Goal: Task Accomplishment & Management: Manage account settings

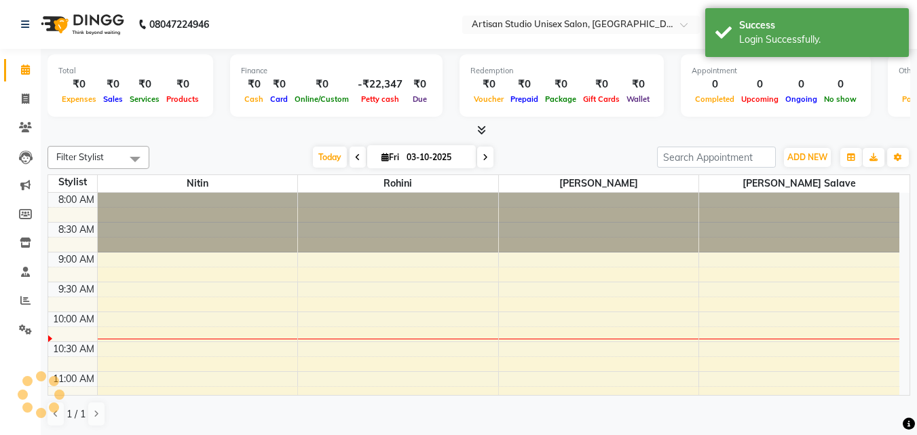
click at [426, 339] on div at bounding box center [398, 339] width 200 height 1
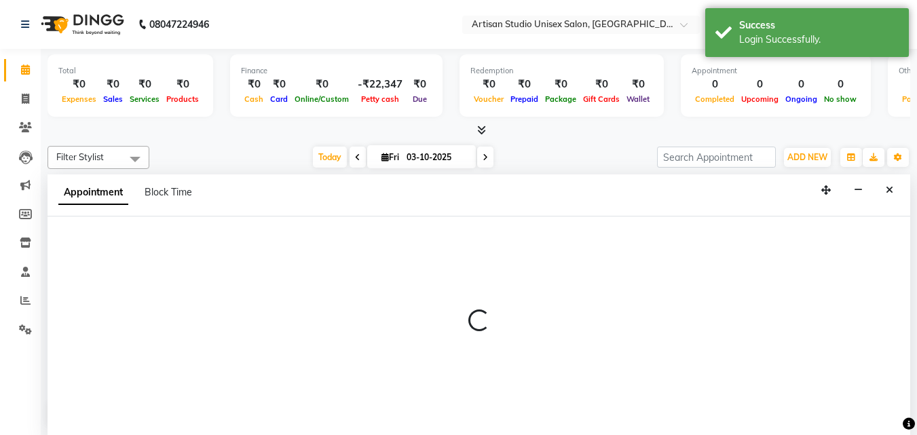
scroll to position [1, 0]
select select "31469"
select select "615"
select select "tentative"
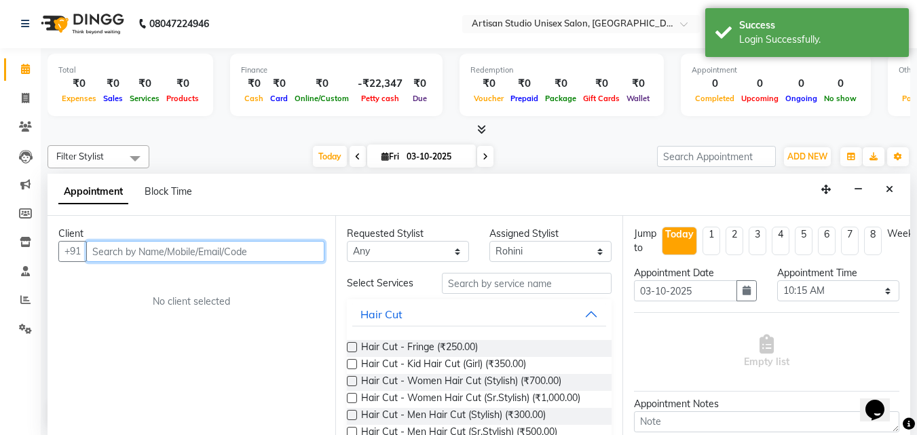
scroll to position [0, 0]
drag, startPoint x: 490, startPoint y: 272, endPoint x: 453, endPoint y: 284, distance: 39.3
click at [490, 272] on div "Requested Stylist Any [PERSON_NAME] [PERSON_NAME] [PERSON_NAME] Rohini Assigned…" at bounding box center [479, 325] width 288 height 219
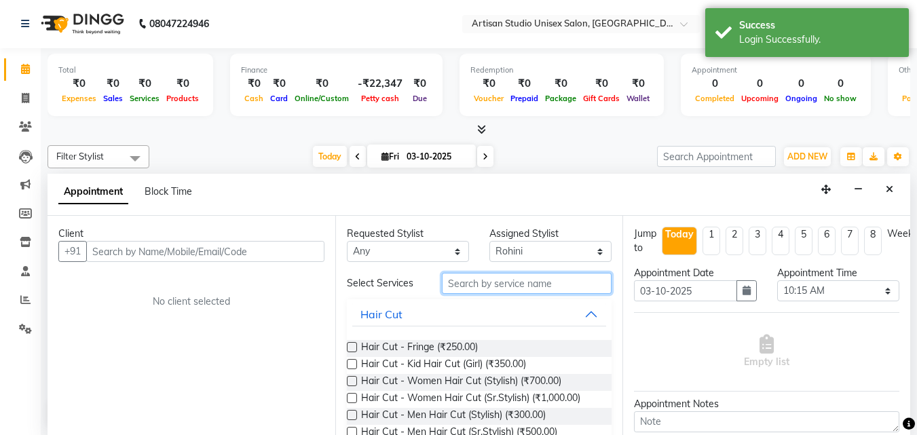
click at [453, 284] on input "text" at bounding box center [527, 283] width 170 height 21
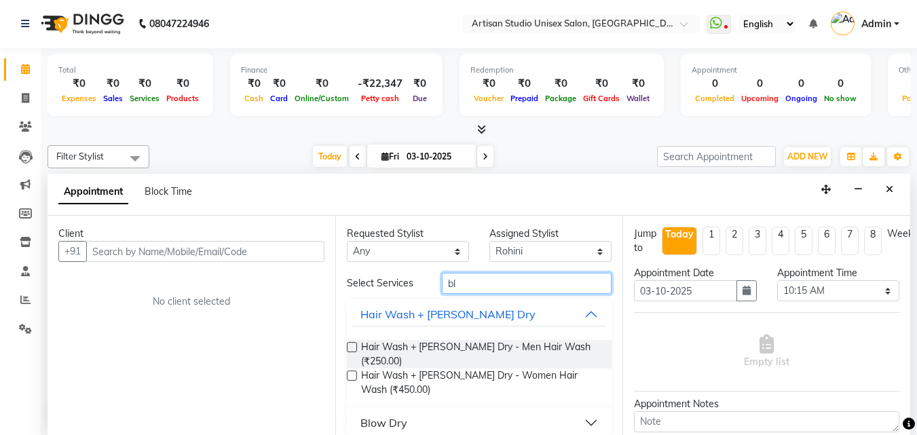
click at [525, 282] on input "bl" at bounding box center [527, 283] width 170 height 21
type input "b"
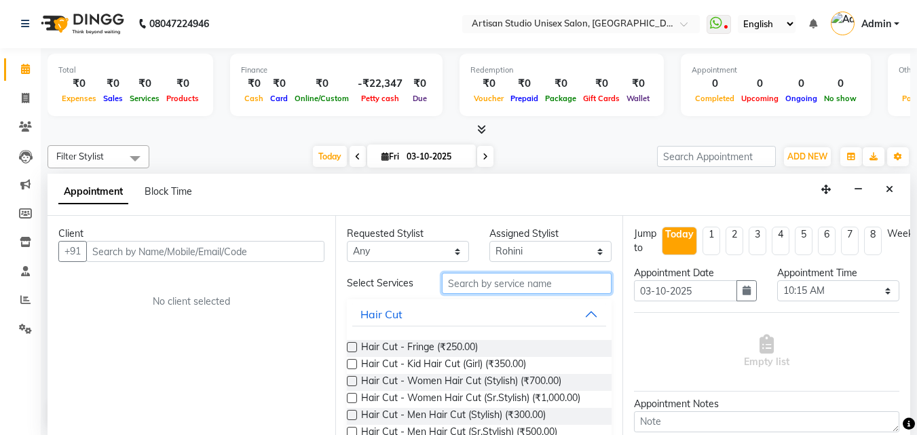
click at [502, 278] on input "text" at bounding box center [527, 283] width 170 height 21
click at [506, 288] on input "text" at bounding box center [527, 283] width 170 height 21
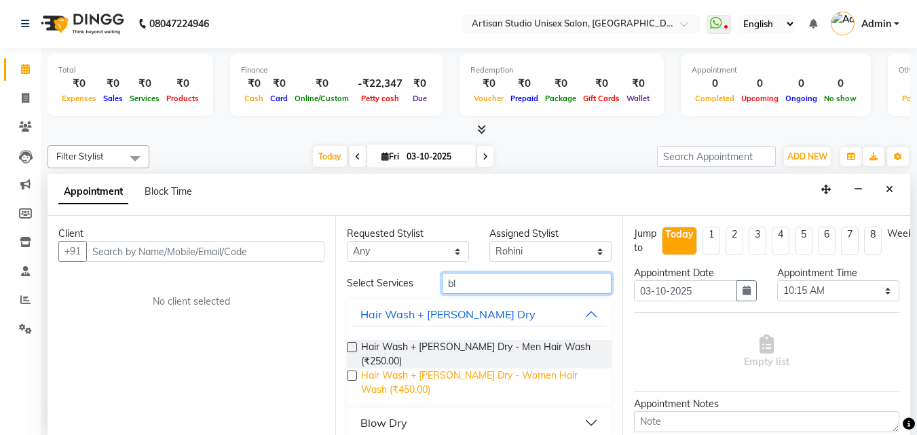
type input "b"
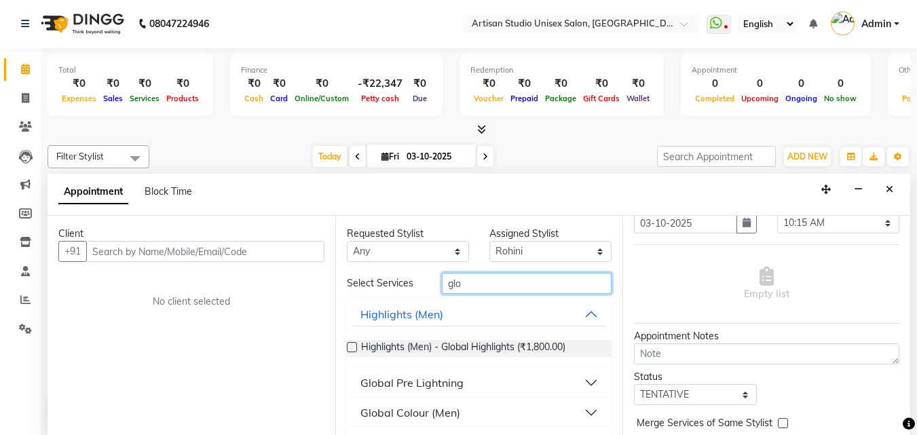
scroll to position [63, 0]
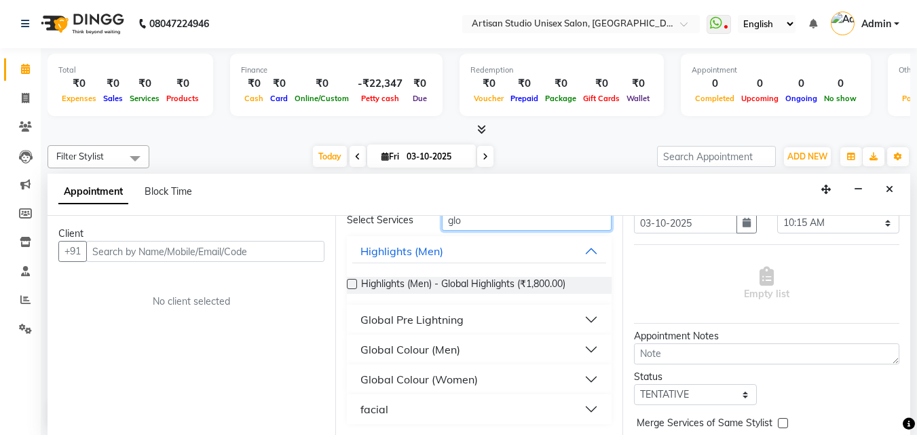
type input "glo"
click at [580, 383] on button "Global Colour (Women)" at bounding box center [479, 379] width 255 height 24
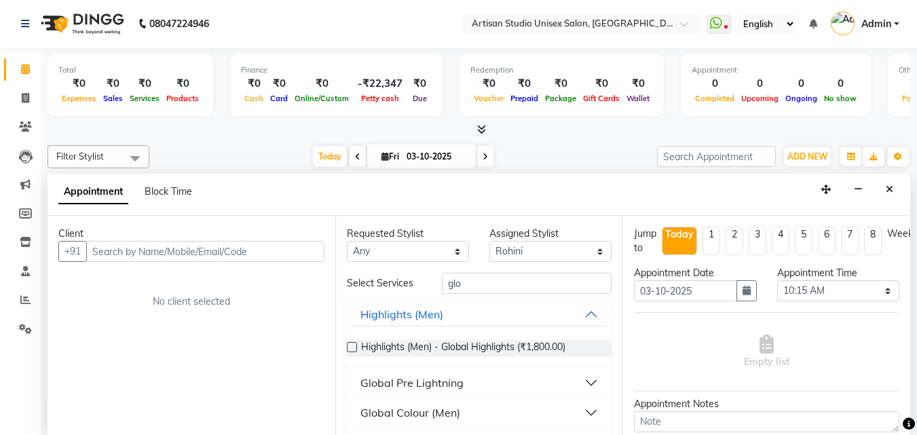
scroll to position [0, 0]
click at [490, 290] on input "glo" at bounding box center [527, 284] width 170 height 21
type input "g"
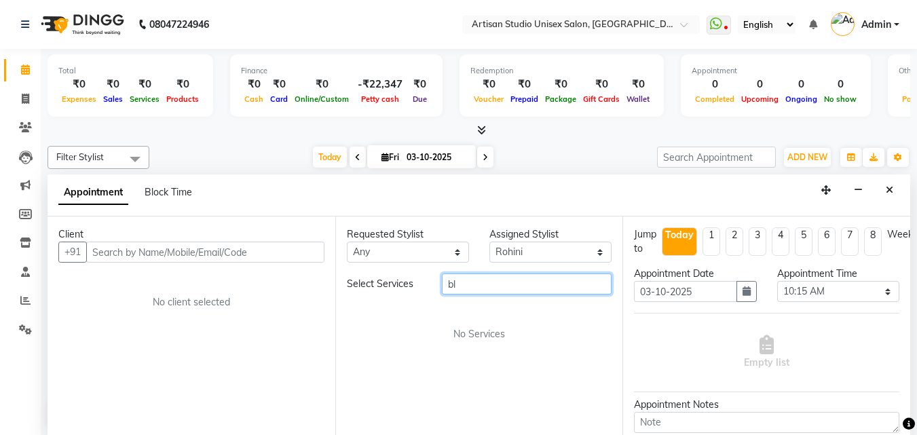
type input "b"
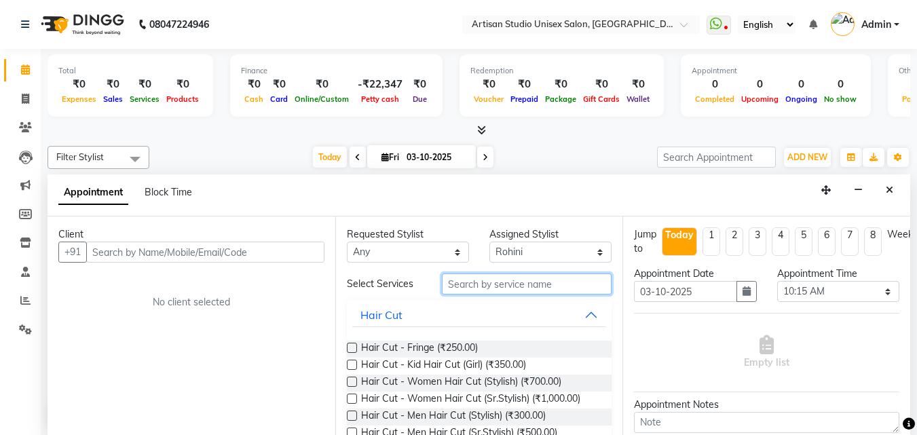
type input "h"
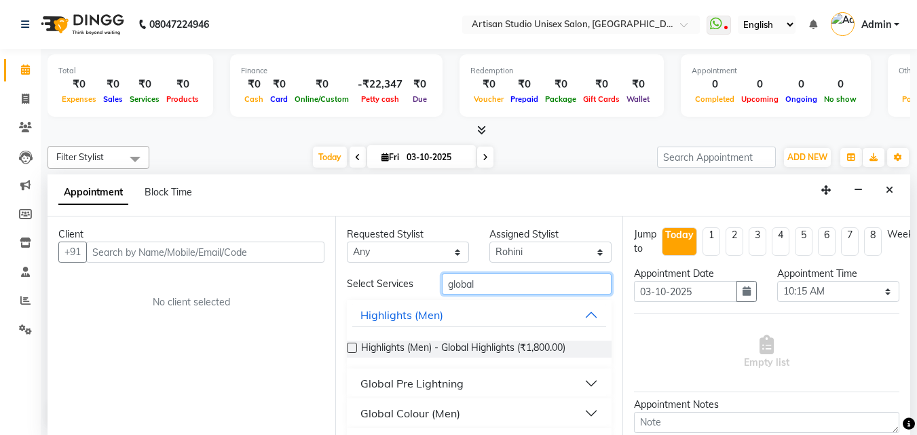
scroll to position [33, 0]
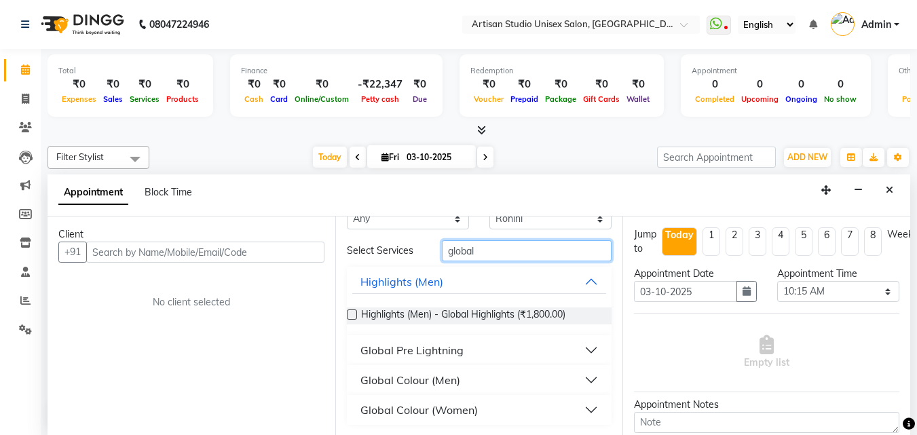
type input "global"
click at [584, 409] on button "Global Colour (Women)" at bounding box center [479, 410] width 255 height 24
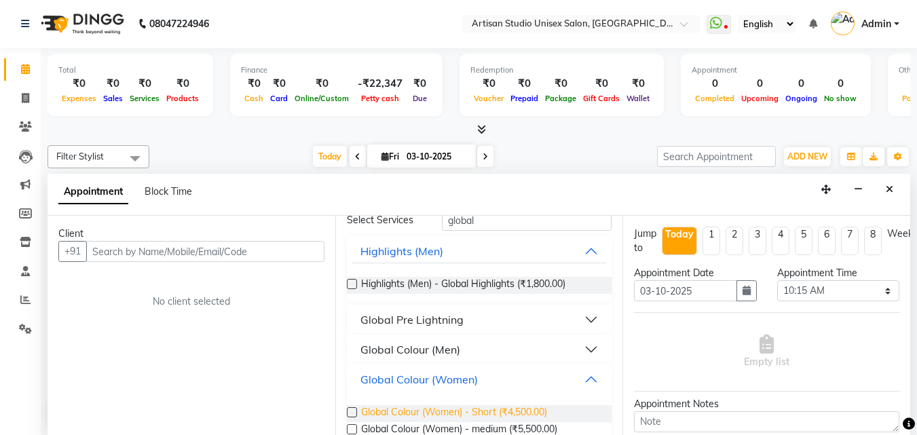
scroll to position [106, 0]
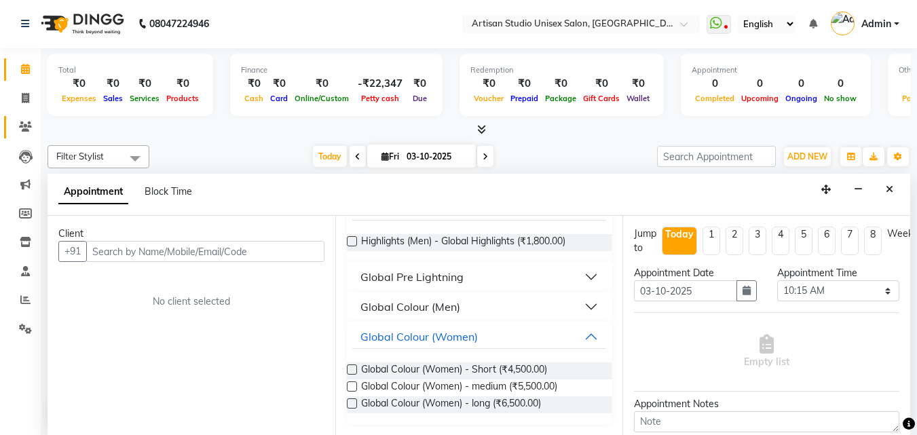
click at [26, 117] on li "Clients" at bounding box center [20, 127] width 41 height 29
drag, startPoint x: 20, startPoint y: 93, endPoint x: 27, endPoint y: 92, distance: 7.5
click at [21, 95] on span at bounding box center [26, 99] width 24 height 16
select select "4913"
select select "service"
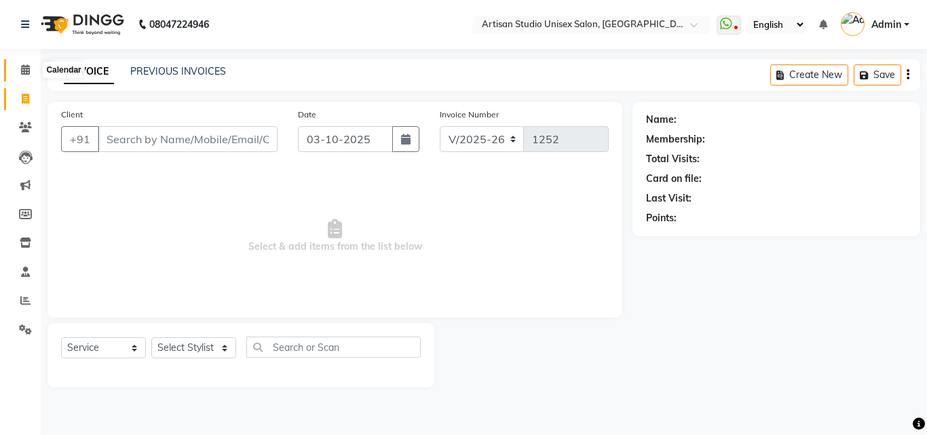
click at [24, 67] on icon at bounding box center [25, 69] width 9 height 10
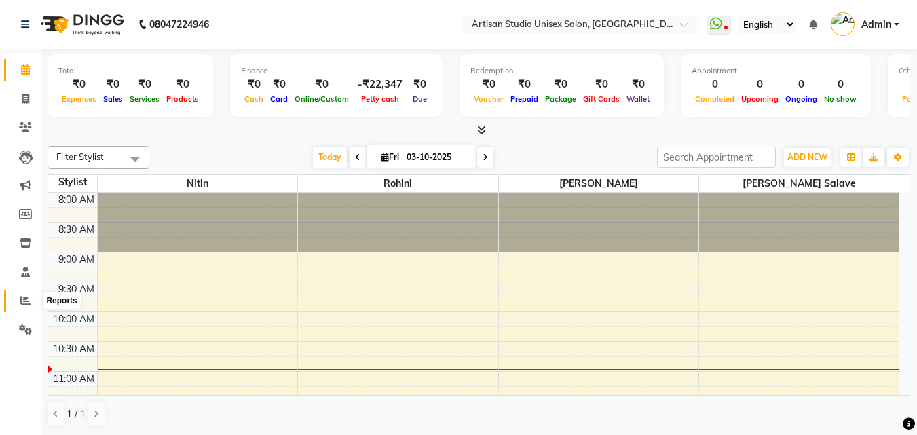
click at [20, 297] on span at bounding box center [26, 301] width 24 height 16
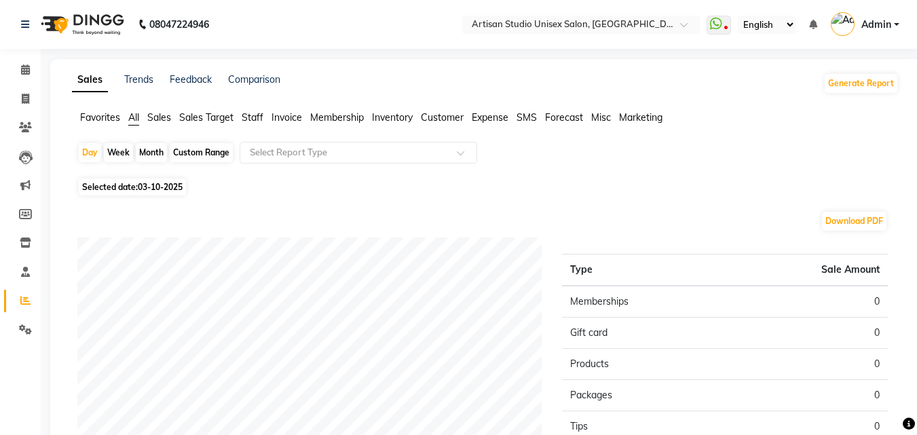
click at [160, 153] on div "Month" at bounding box center [151, 152] width 31 height 19
select select "10"
select select "2025"
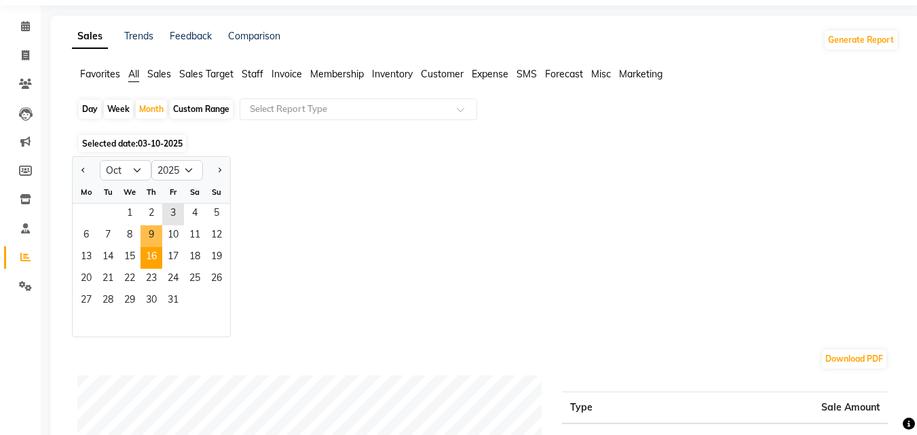
scroll to position [68, 0]
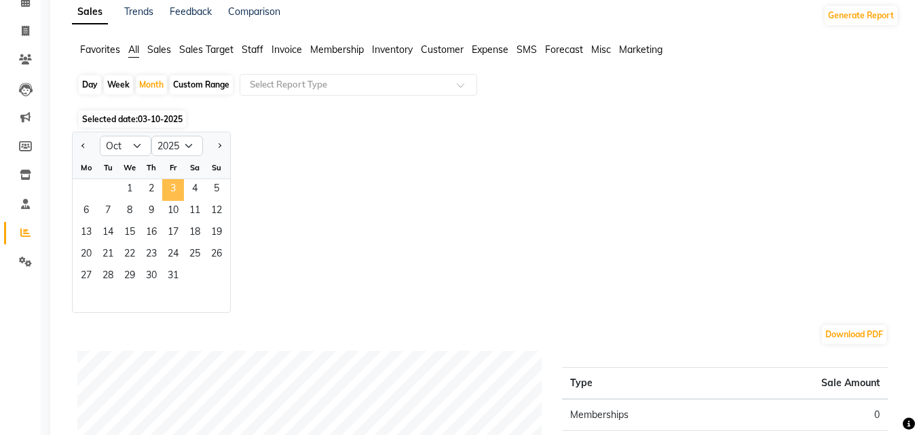
click at [178, 191] on span "3" at bounding box center [173, 190] width 22 height 22
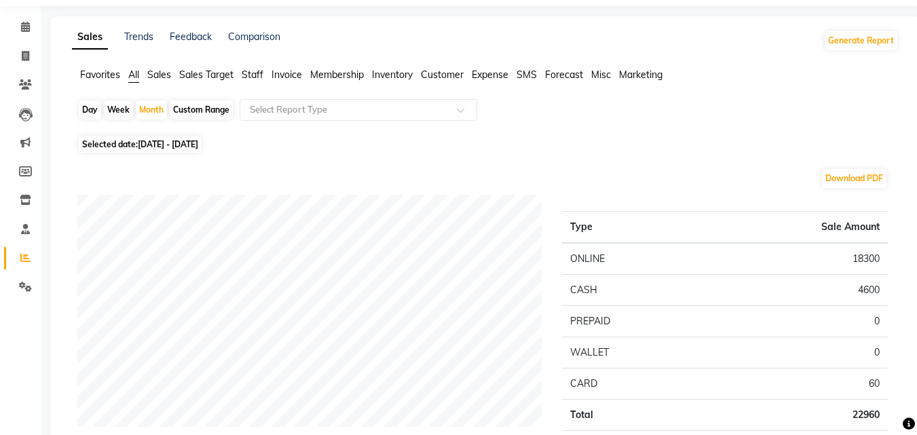
scroll to position [0, 0]
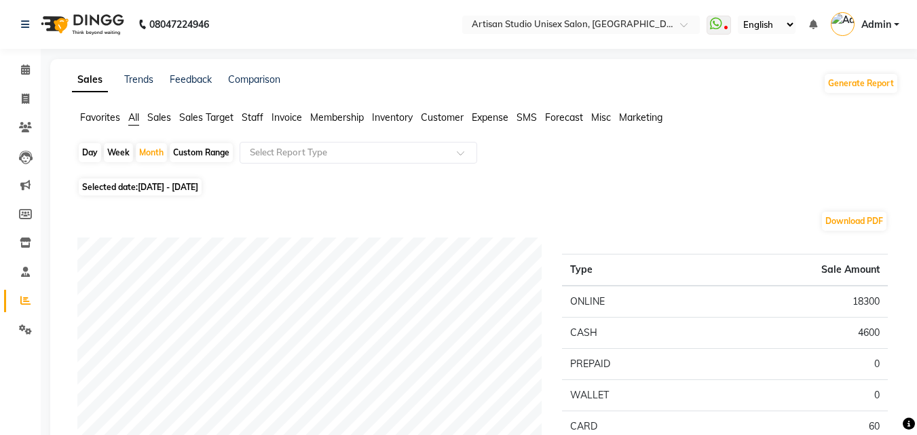
click at [98, 146] on div "Day" at bounding box center [90, 152] width 22 height 19
select select "10"
select select "2025"
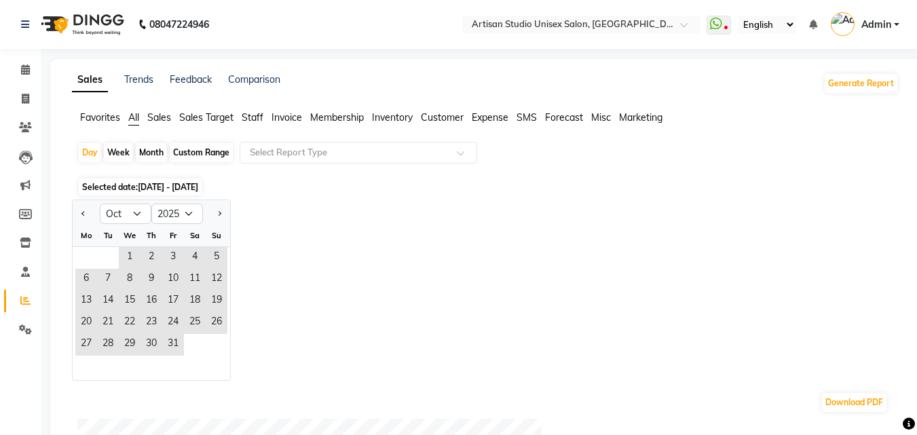
click at [111, 148] on div "Week" at bounding box center [118, 152] width 29 height 19
select select "10"
select select "2025"
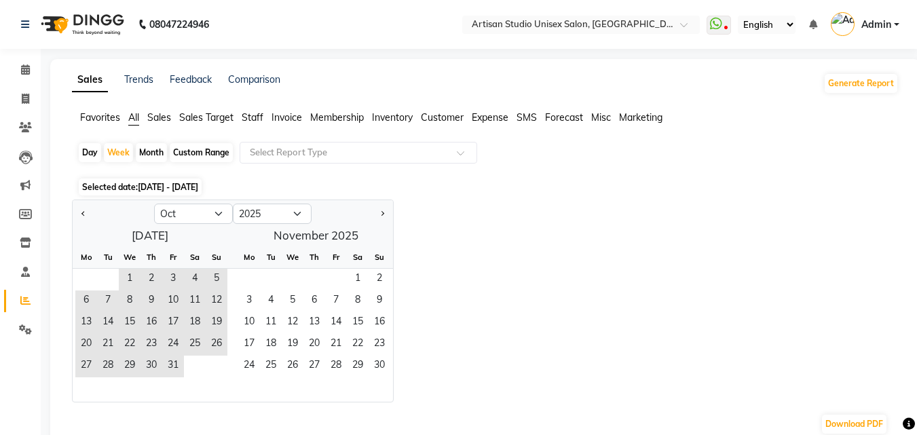
click at [96, 154] on div "Day" at bounding box center [90, 152] width 22 height 19
select select "10"
select select "2025"
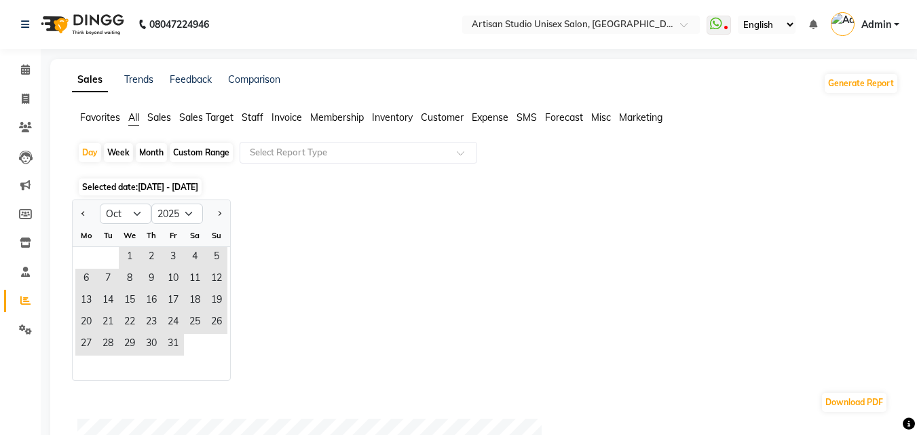
click at [144, 151] on div "Month" at bounding box center [151, 152] width 31 height 19
select select "10"
select select "2025"
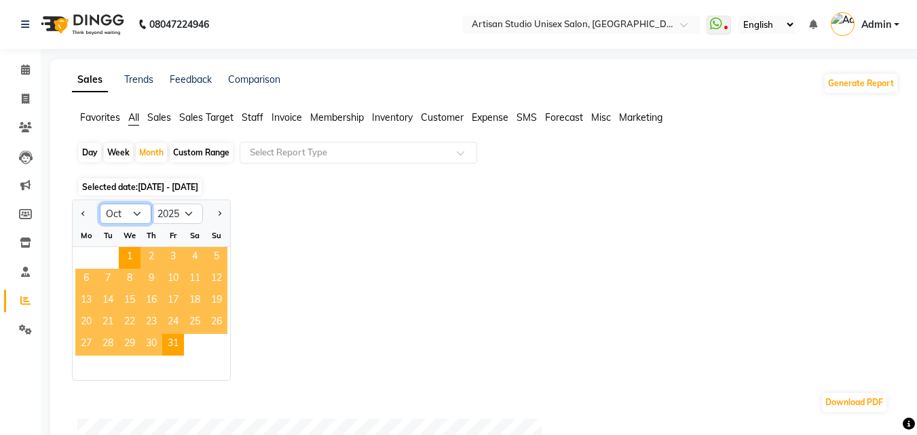
click at [141, 212] on select "Jan Feb Mar Apr May Jun [DATE] Aug Sep Oct Nov Dec" at bounding box center [126, 214] width 52 height 20
select select "9"
click at [100, 204] on select "Jan Feb Mar Apr May Jun [DATE] Aug Sep Oct Nov Dec" at bounding box center [126, 214] width 52 height 20
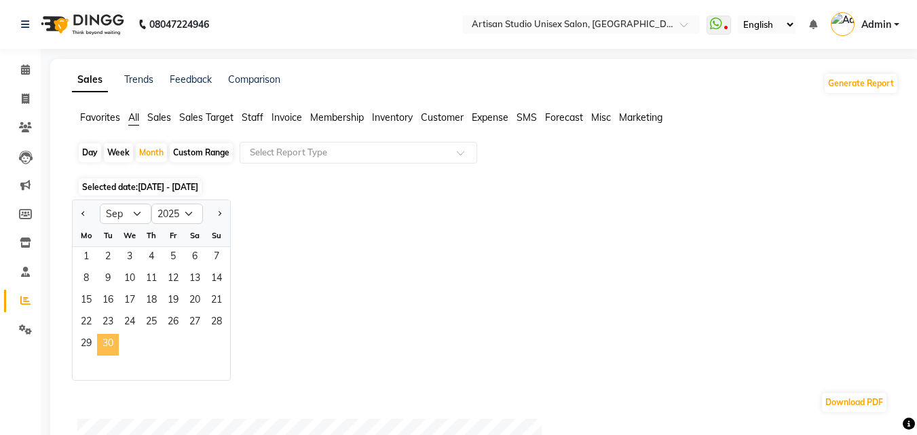
click at [102, 344] on span "30" at bounding box center [108, 345] width 22 height 22
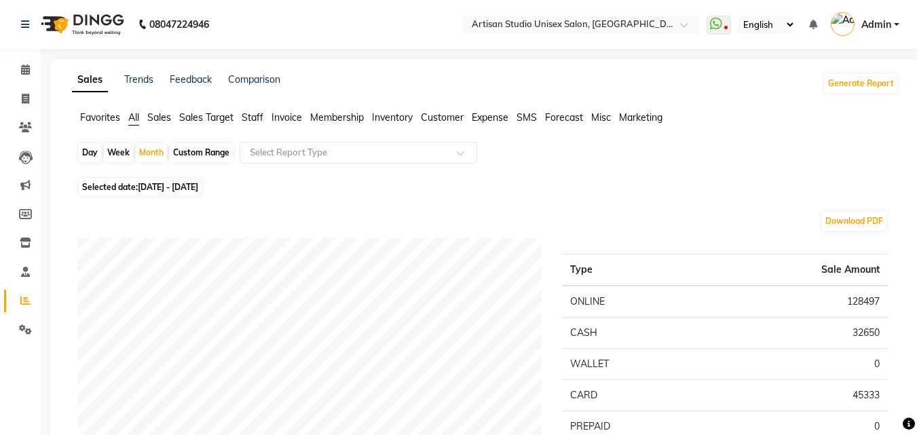
click at [92, 155] on div "Day" at bounding box center [90, 152] width 22 height 19
select select "9"
select select "2025"
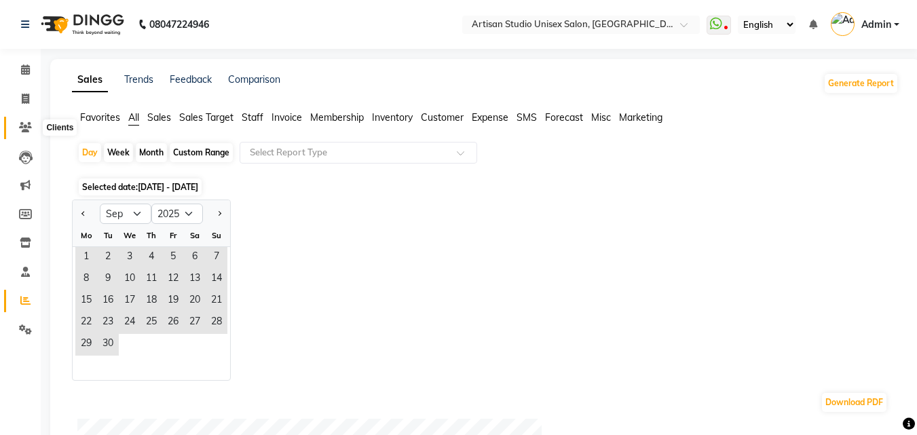
click at [26, 128] on icon at bounding box center [25, 127] width 13 height 10
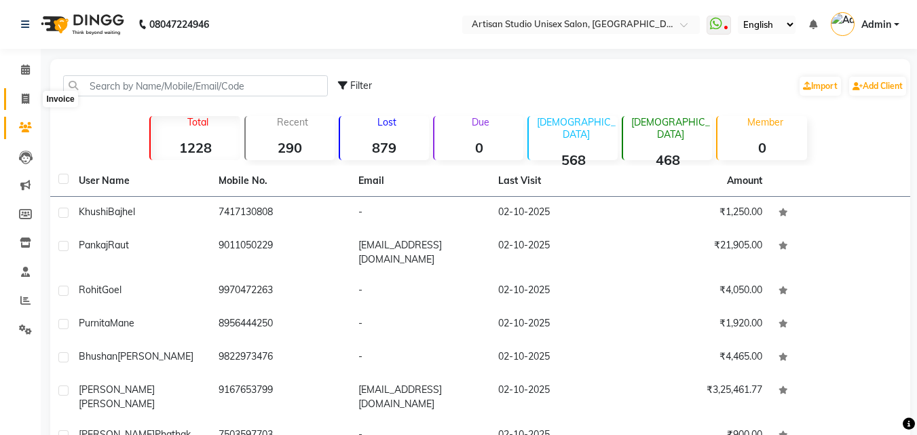
click at [24, 101] on icon at bounding box center [25, 99] width 7 height 10
select select "4913"
select select "service"
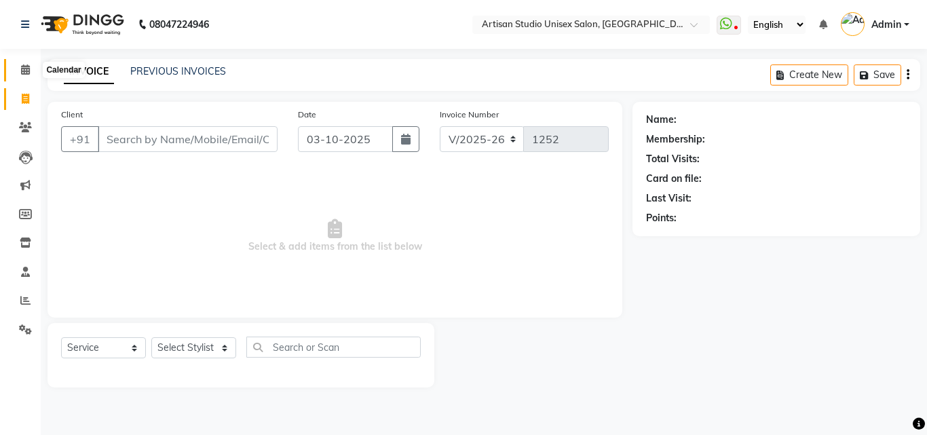
click at [22, 71] on icon at bounding box center [25, 69] width 9 height 10
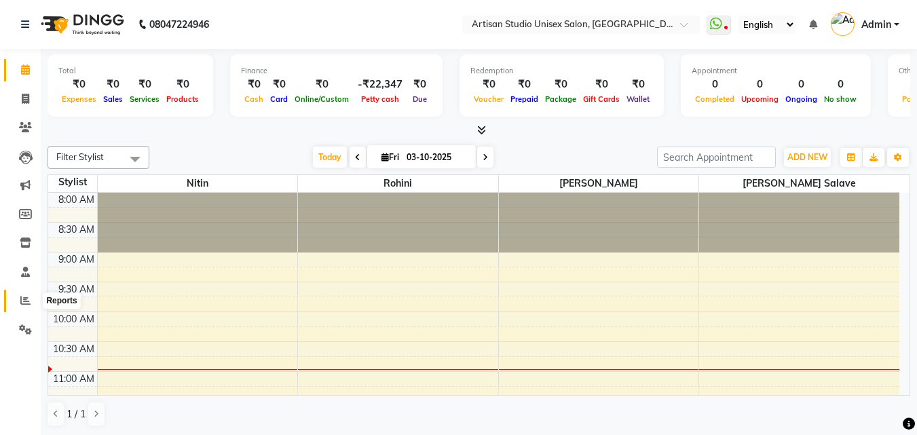
click at [35, 299] on span at bounding box center [26, 301] width 24 height 16
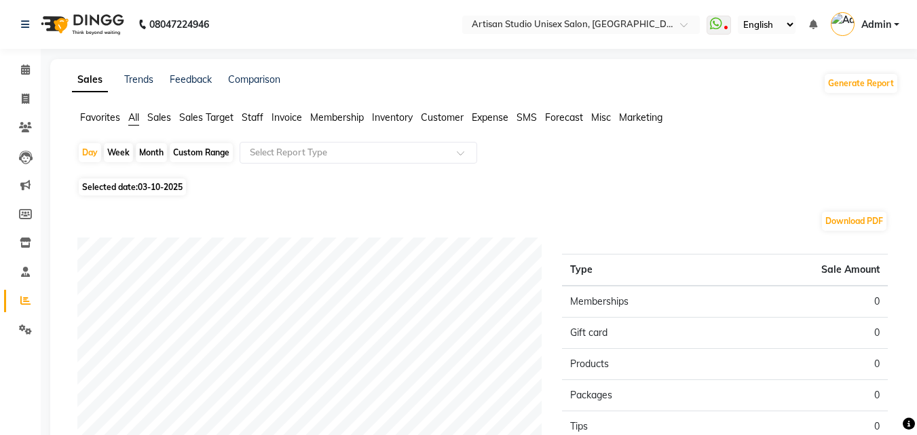
click at [152, 151] on div "Month" at bounding box center [151, 152] width 31 height 19
select select "10"
select select "2025"
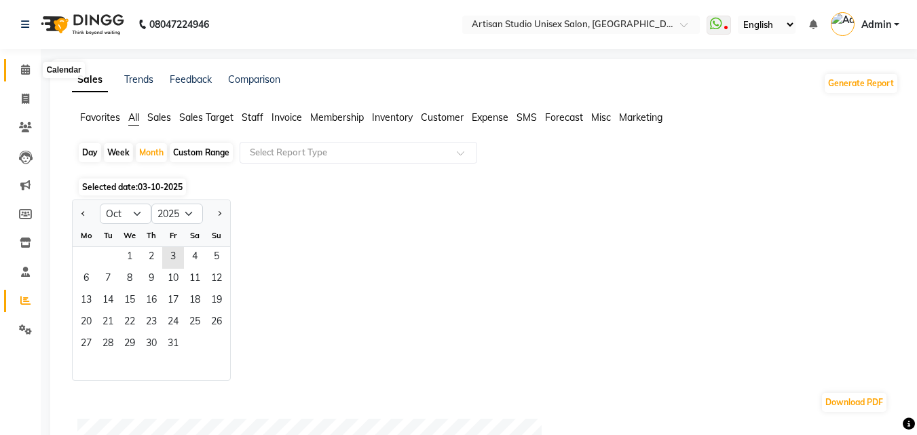
click at [25, 75] on span at bounding box center [26, 70] width 24 height 16
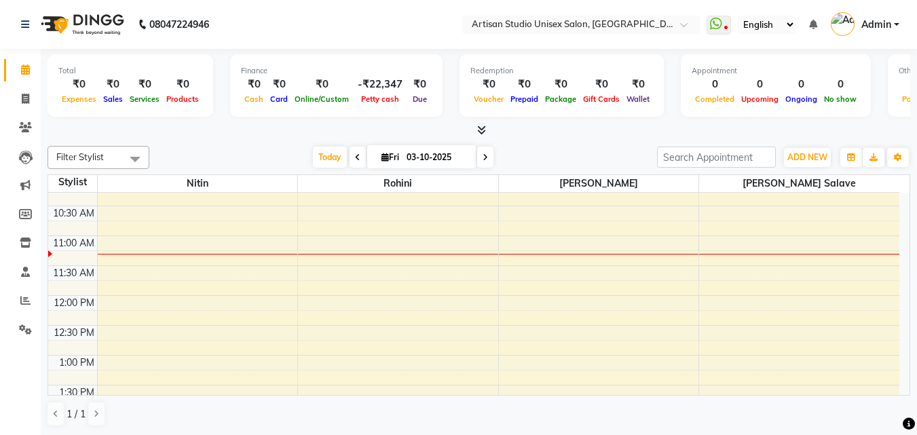
scroll to position [68, 0]
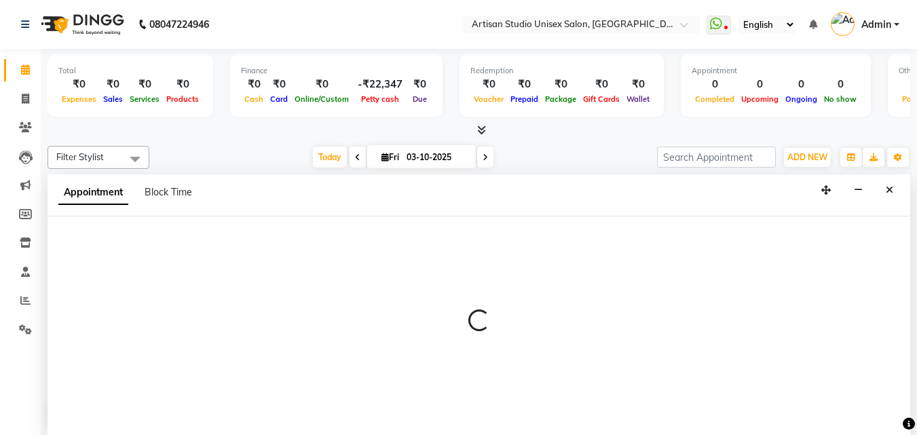
scroll to position [1, 0]
select select "31468"
select select "630"
select select "tentative"
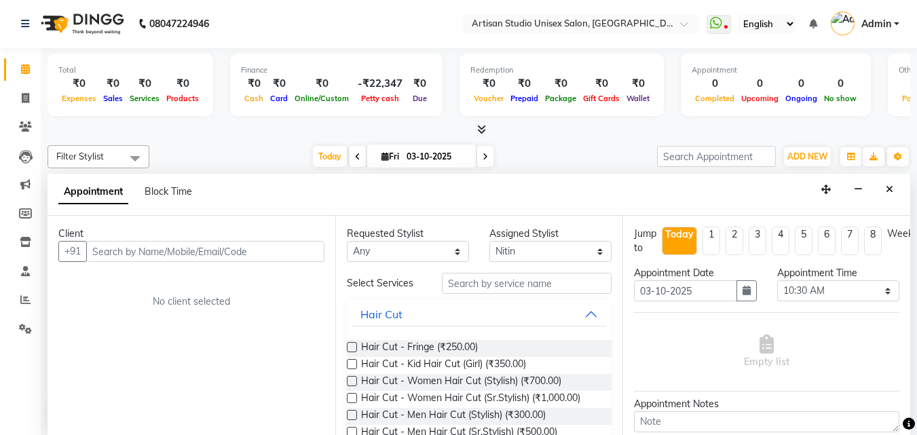
click at [207, 254] on input "text" at bounding box center [205, 251] width 238 height 21
type input "9"
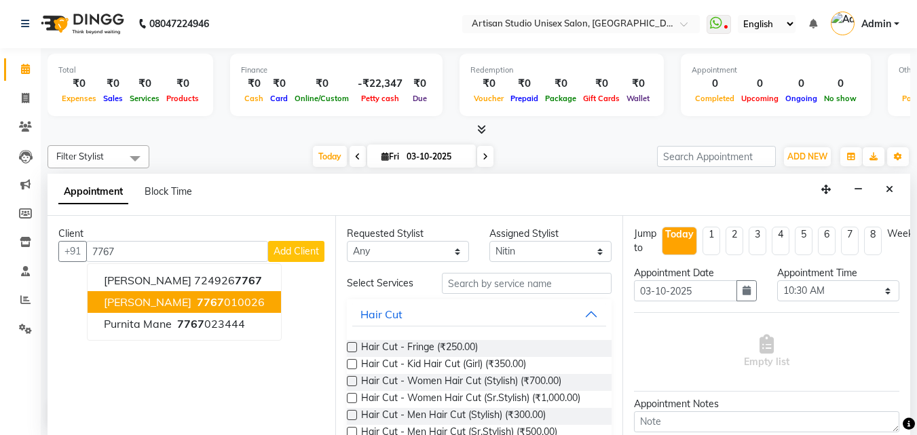
click at [197, 301] on span "7767" at bounding box center [210, 302] width 27 height 14
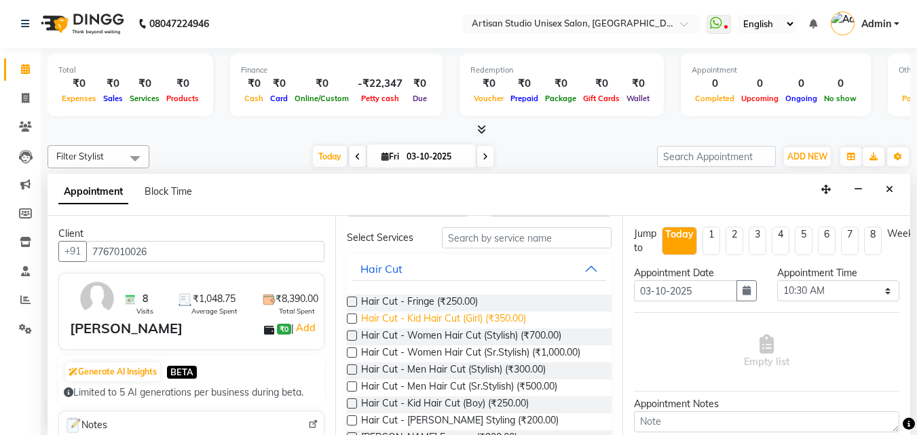
scroll to position [68, 0]
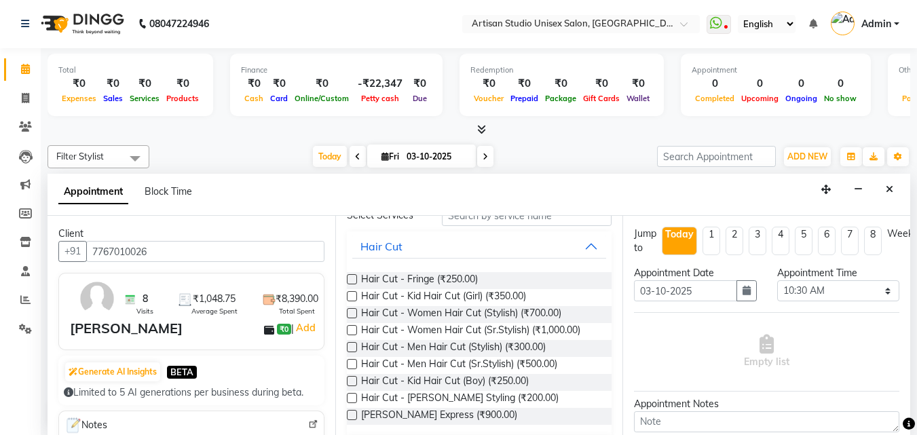
type input "7767010026"
click at [354, 396] on label at bounding box center [352, 398] width 10 height 10
click at [354, 396] on input "checkbox" at bounding box center [351, 399] width 9 height 9
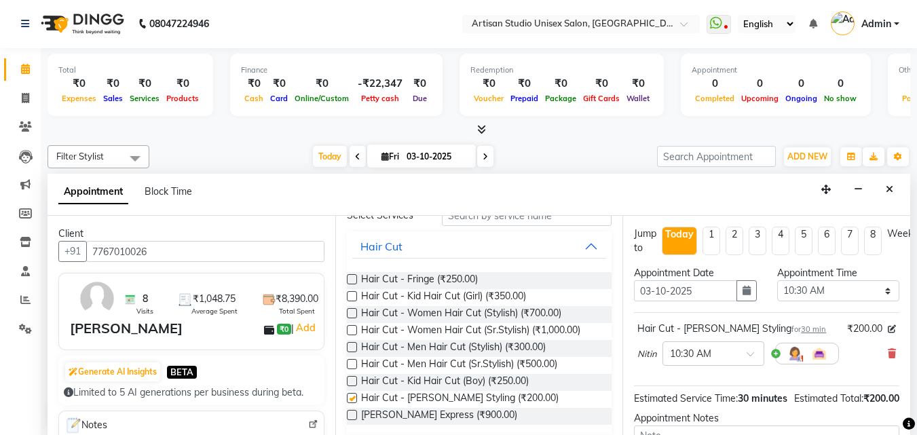
checkbox input "false"
click at [351, 343] on label at bounding box center [352, 347] width 10 height 10
click at [351, 344] on input "checkbox" at bounding box center [351, 348] width 9 height 9
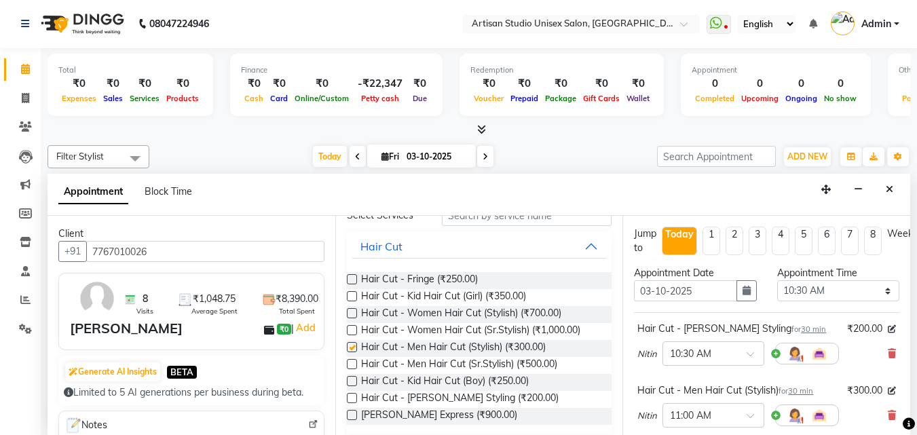
checkbox input "false"
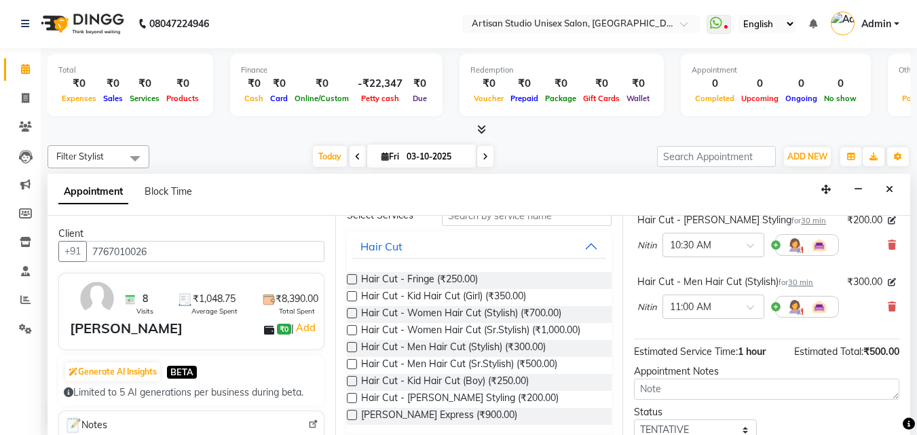
scroll to position [210, 0]
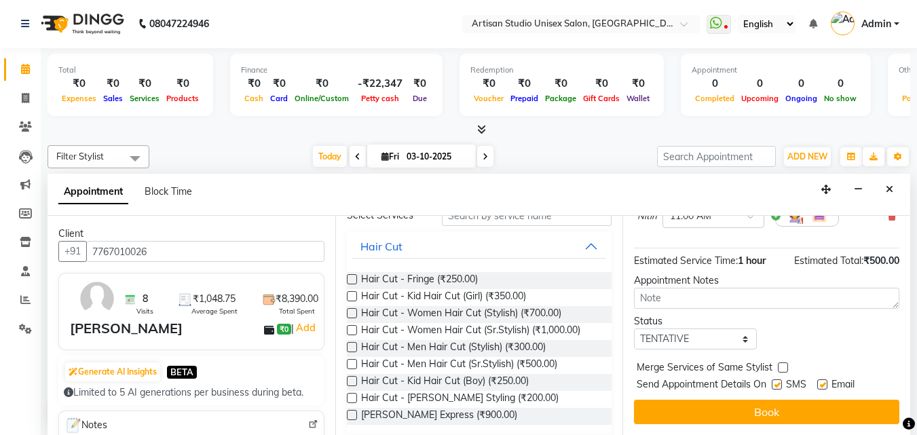
click at [779, 379] on label at bounding box center [777, 384] width 10 height 10
click at [779, 381] on input "checkbox" at bounding box center [776, 385] width 9 height 9
checkbox input "false"
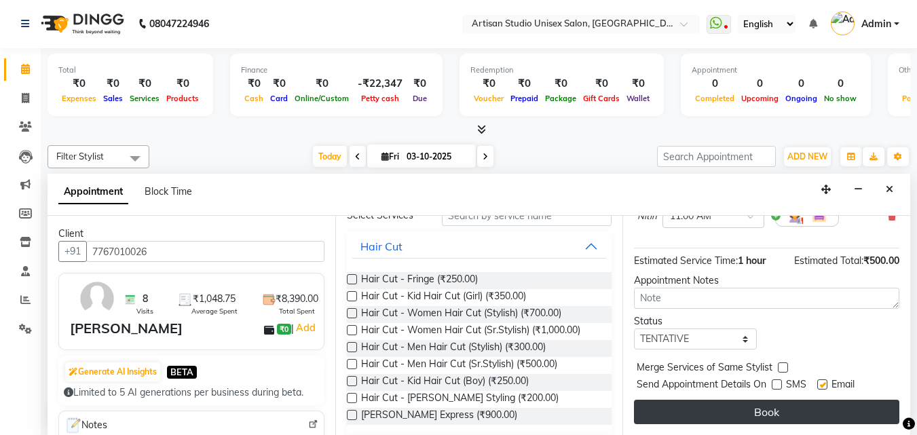
click at [761, 401] on button "Book" at bounding box center [766, 412] width 265 height 24
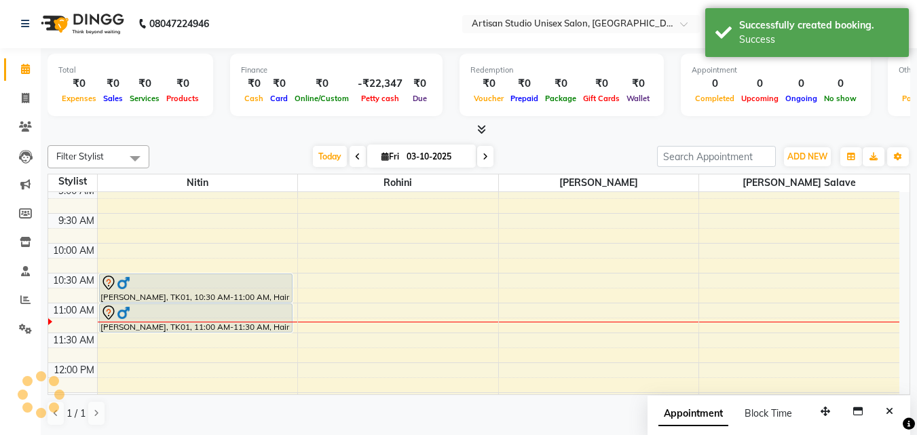
scroll to position [0, 0]
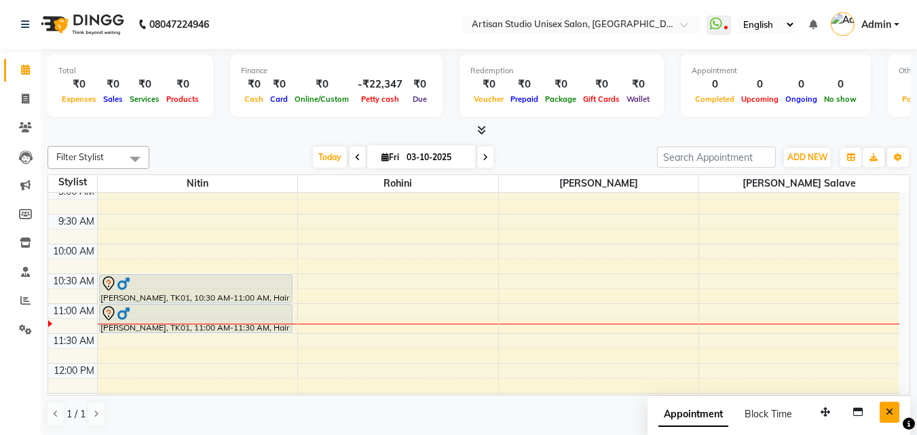
click at [887, 407] on icon "Close" at bounding box center [889, 412] width 7 height 10
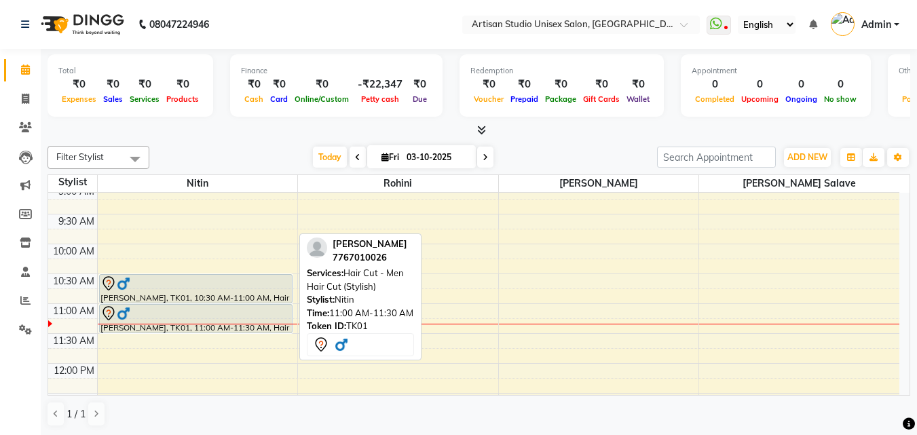
click at [231, 314] on div at bounding box center [195, 313] width 191 height 16
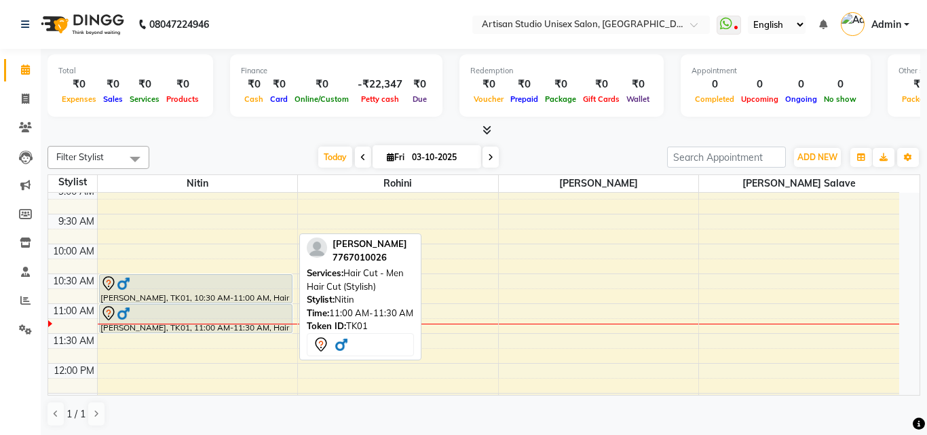
select select "7"
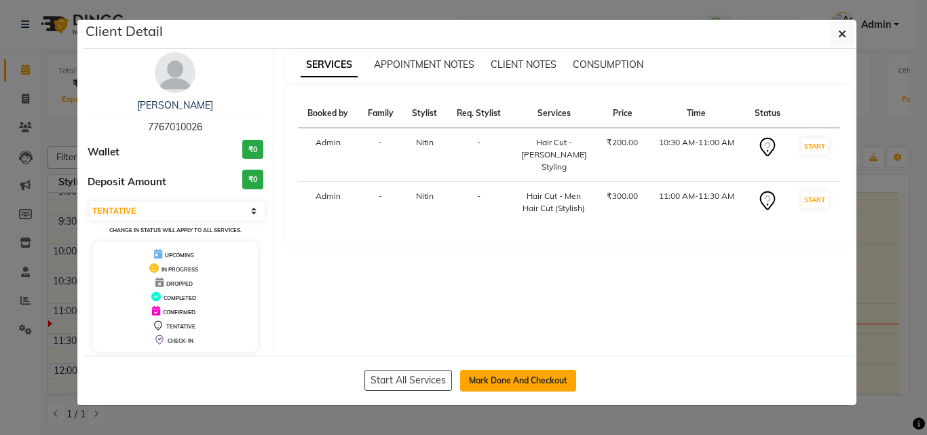
click at [569, 379] on button "Mark Done And Checkout" at bounding box center [518, 381] width 116 height 22
select select "4913"
select select "service"
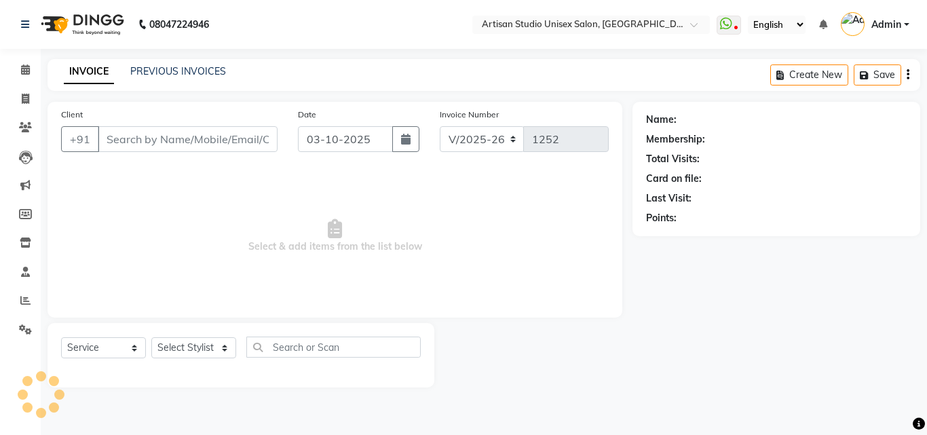
type input "7767010026"
select select "31468"
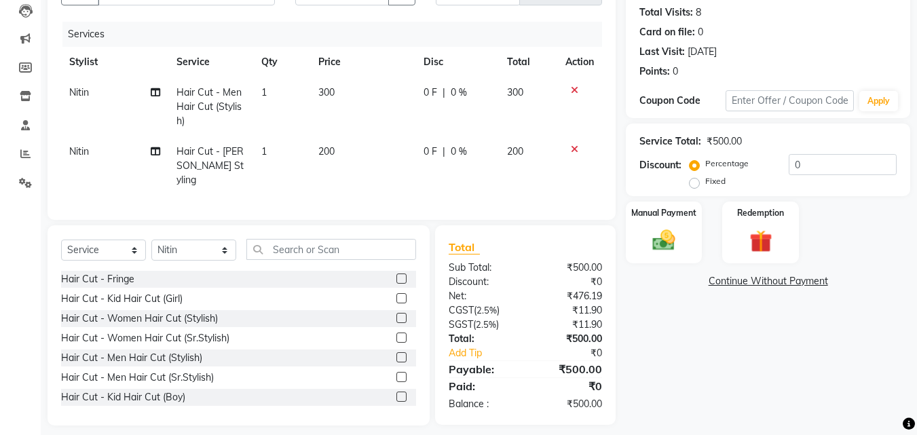
scroll to position [153, 0]
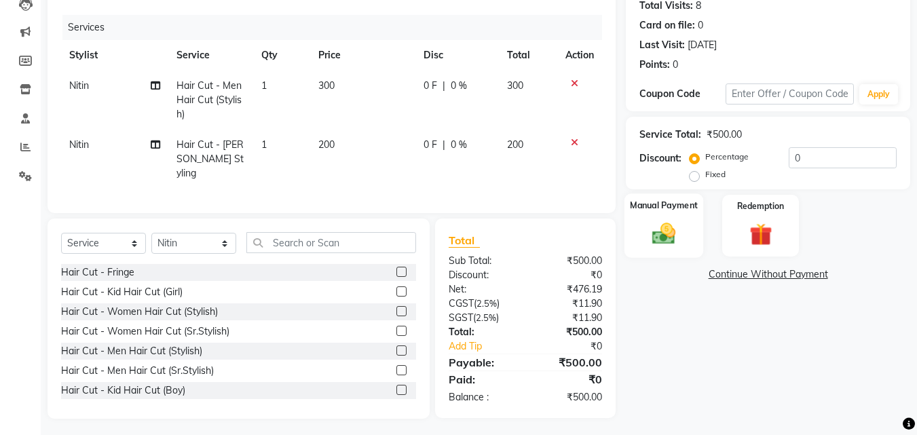
click at [658, 204] on label "Manual Payment" at bounding box center [664, 205] width 68 height 13
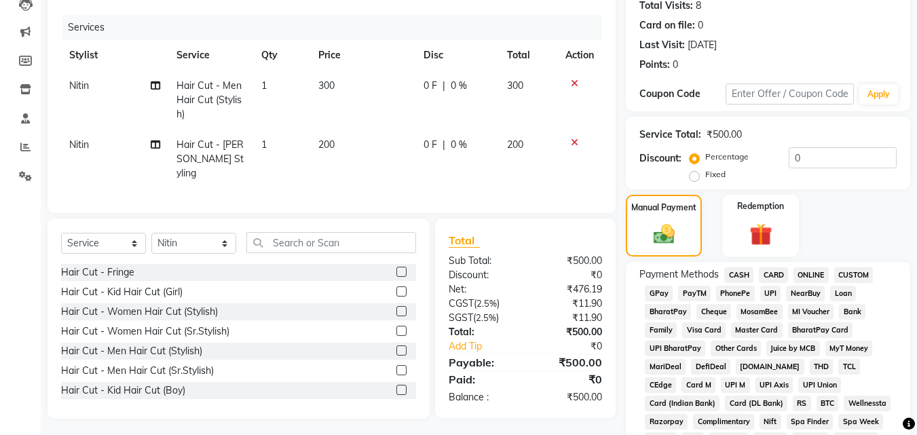
click at [740, 269] on span "CASH" at bounding box center [738, 275] width 29 height 16
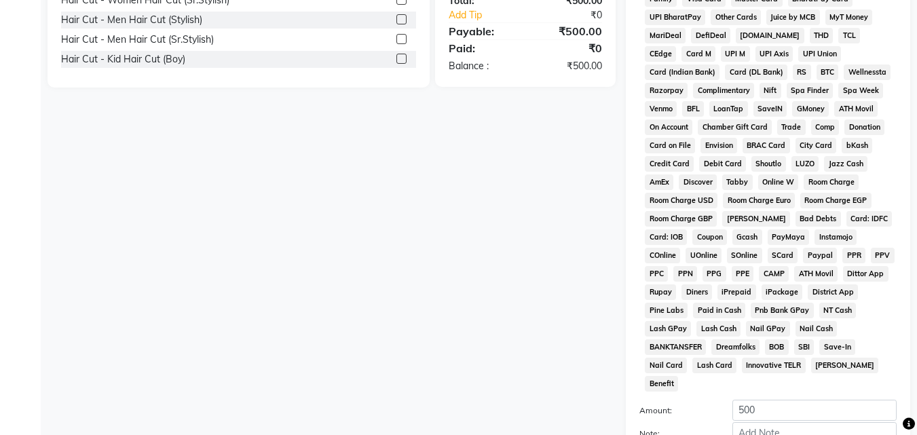
scroll to position [603, 0]
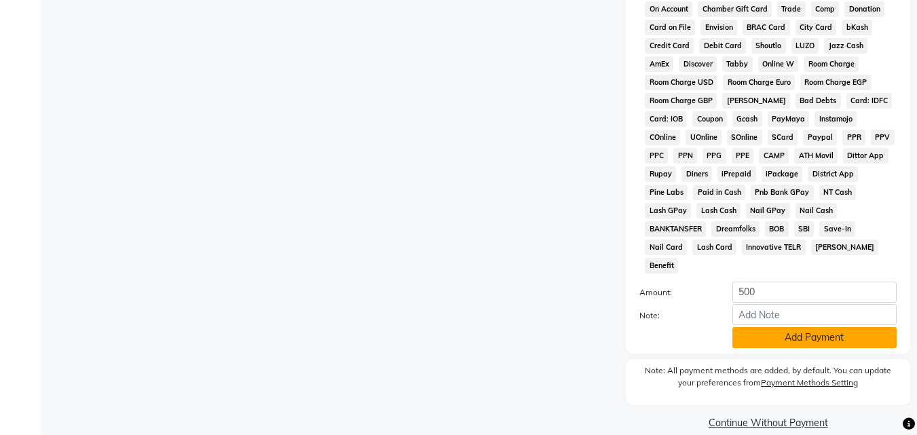
click at [793, 327] on button "Add Payment" at bounding box center [814, 337] width 164 height 21
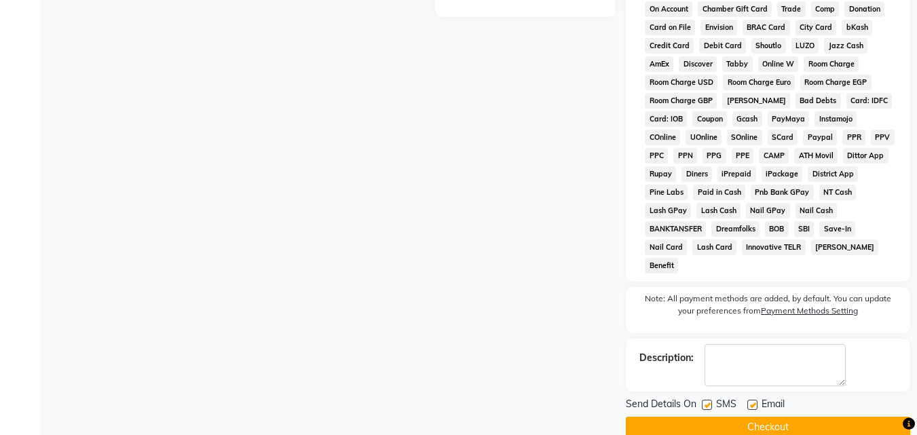
click at [709, 400] on label at bounding box center [707, 405] width 10 height 10
click at [709, 401] on input "checkbox" at bounding box center [706, 405] width 9 height 9
click at [704, 400] on label at bounding box center [707, 405] width 10 height 10
click at [704, 401] on input "checkbox" at bounding box center [706, 405] width 9 height 9
checkbox input "true"
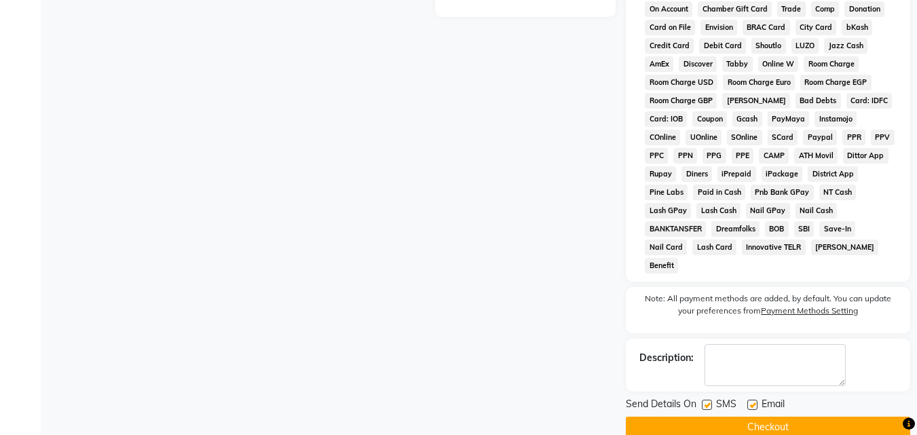
click at [719, 417] on button "Checkout" at bounding box center [768, 427] width 284 height 21
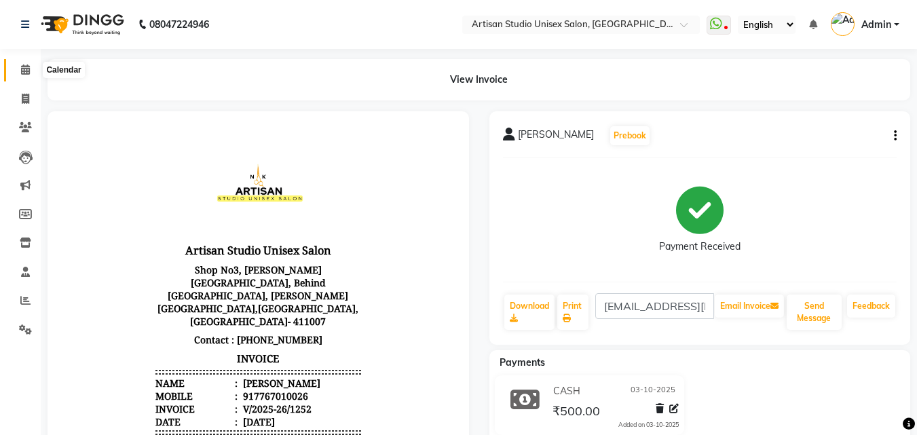
click at [28, 69] on icon at bounding box center [25, 69] width 9 height 10
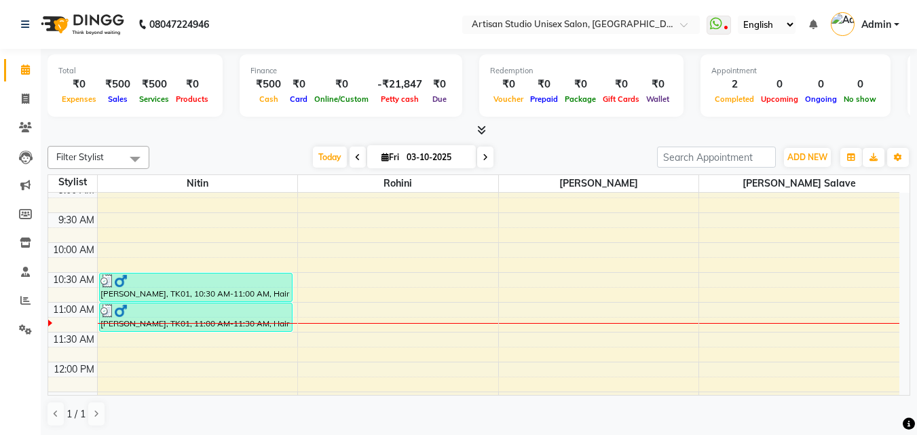
scroll to position [68, 0]
click at [477, 127] on icon at bounding box center [481, 130] width 9 height 10
